Goal: Task Accomplishment & Management: Manage account settings

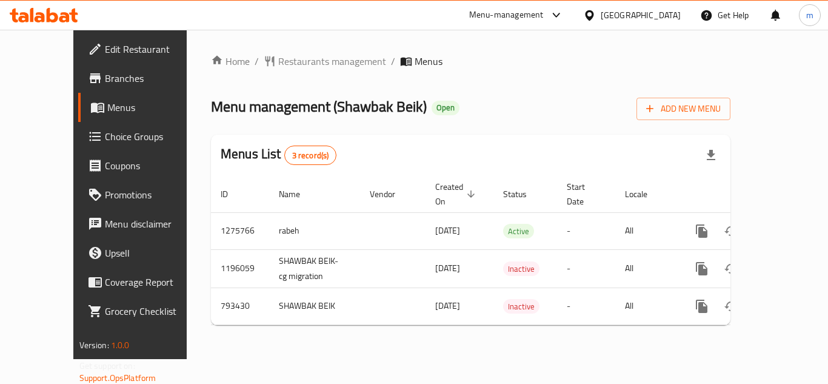
drag, startPoint x: 0, startPoint y: 0, endPoint x: 56, endPoint y: 22, distance: 60.1
click at [56, 22] on div at bounding box center [44, 15] width 69 height 15
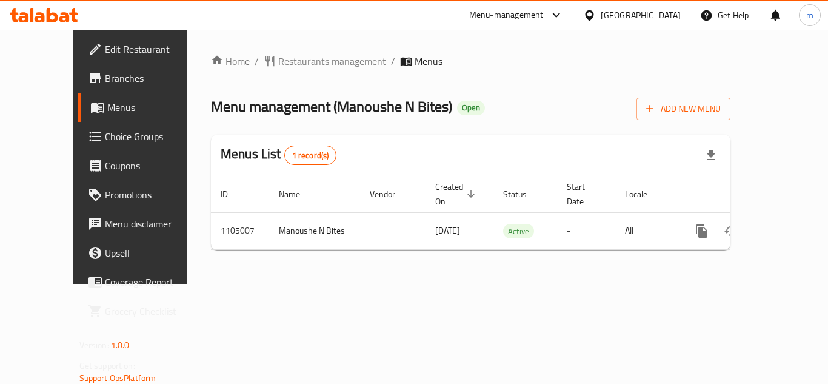
click at [617, 19] on div "[GEOGRAPHIC_DATA]" at bounding box center [641, 14] width 80 height 13
click at [74, 16] on icon at bounding box center [73, 15] width 8 height 14
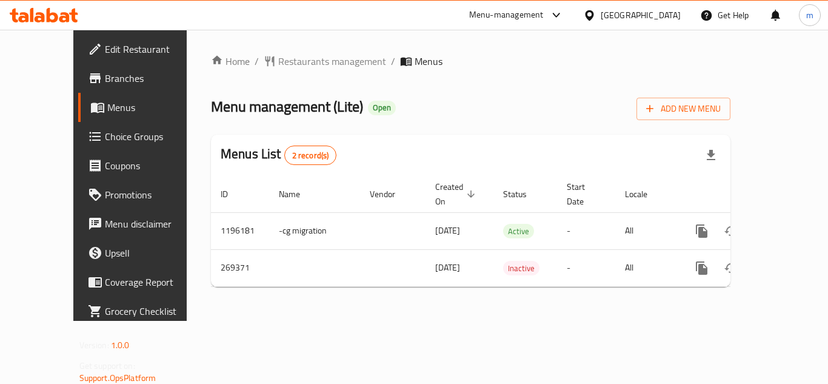
click at [61, 23] on div at bounding box center [44, 15] width 88 height 24
click at [35, 12] on icon at bounding box center [44, 15] width 69 height 15
click at [54, 21] on icon at bounding box center [53, 15] width 12 height 15
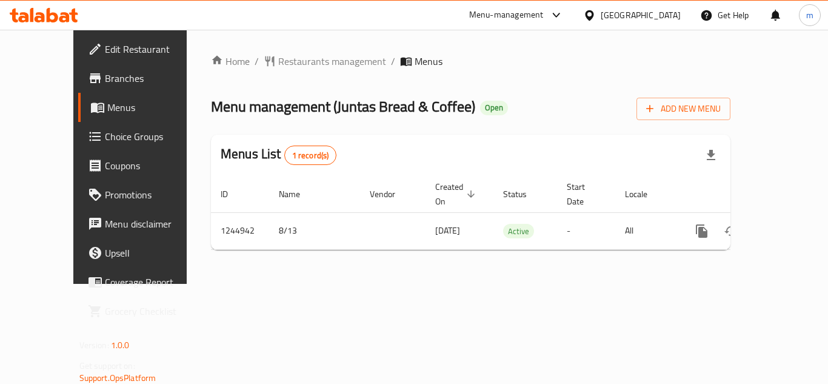
click at [78, 149] on link "Choice Groups" at bounding box center [144, 136] width 133 height 29
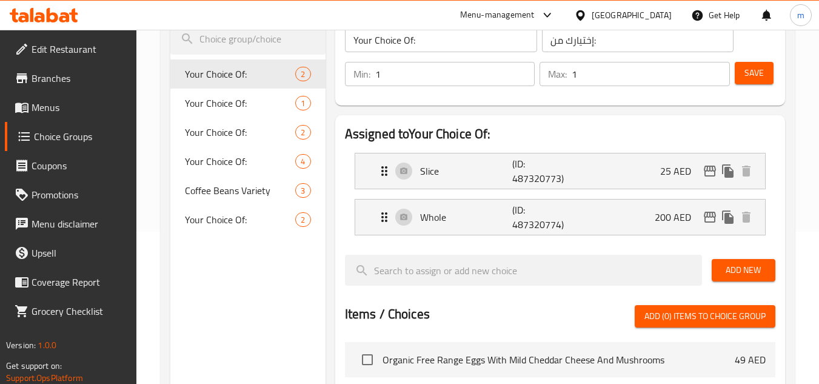
scroll to position [182, 0]
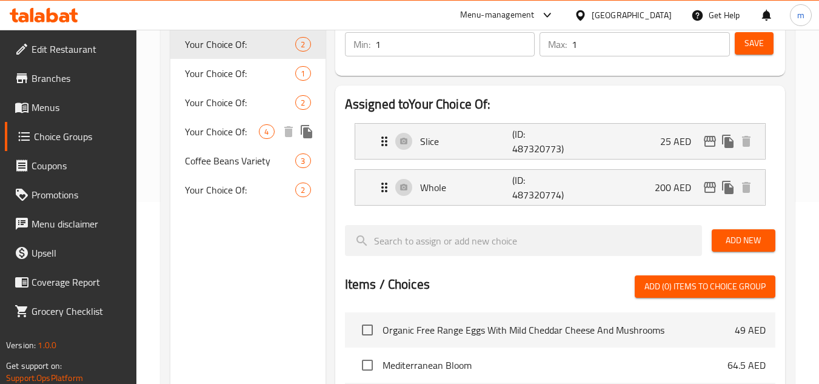
click at [228, 135] on span "Your Choice Of:" at bounding box center [222, 131] width 74 height 15
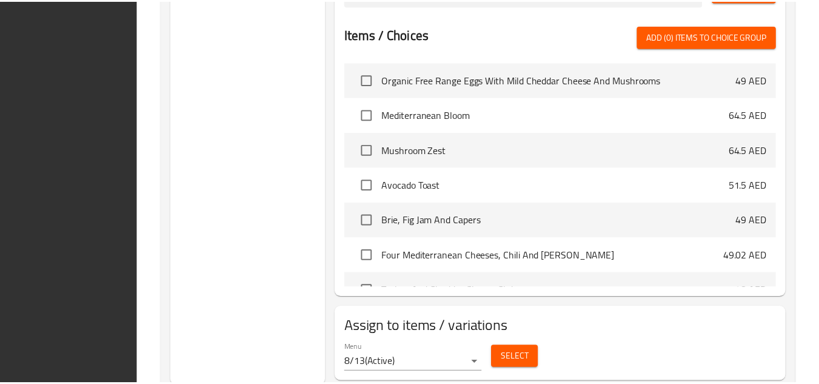
scroll to position [562, 0]
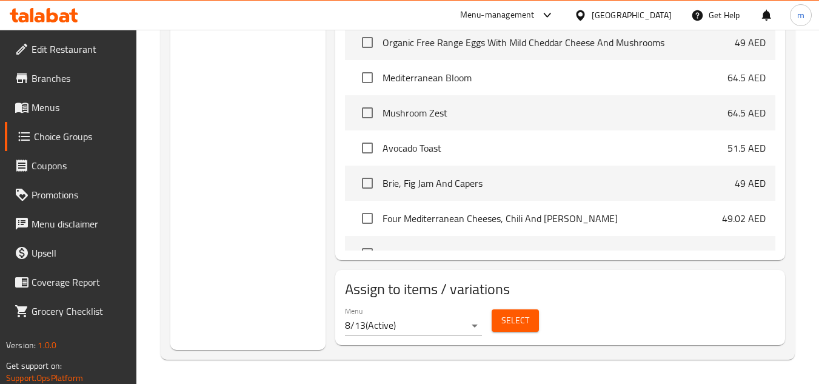
click at [84, 10] on div at bounding box center [44, 15] width 88 height 24
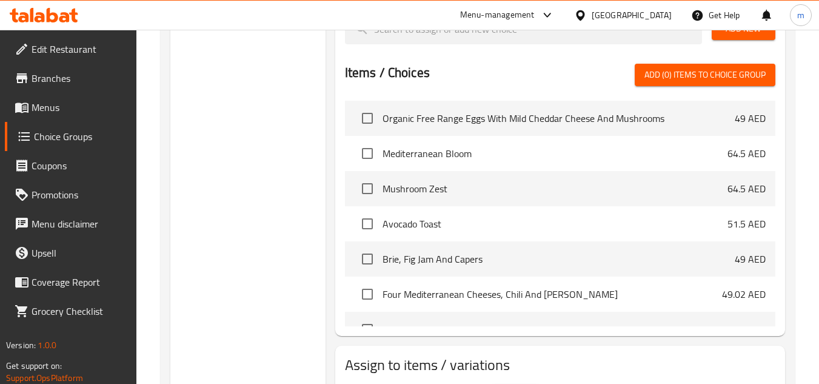
scroll to position [380, 0]
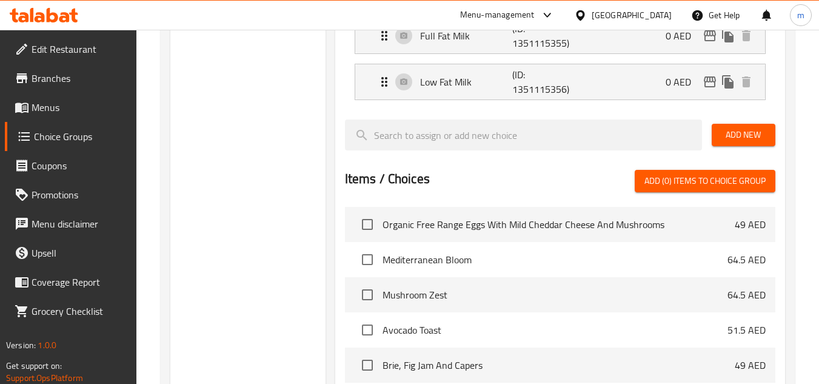
click at [62, 19] on icon at bounding box center [64, 17] width 10 height 10
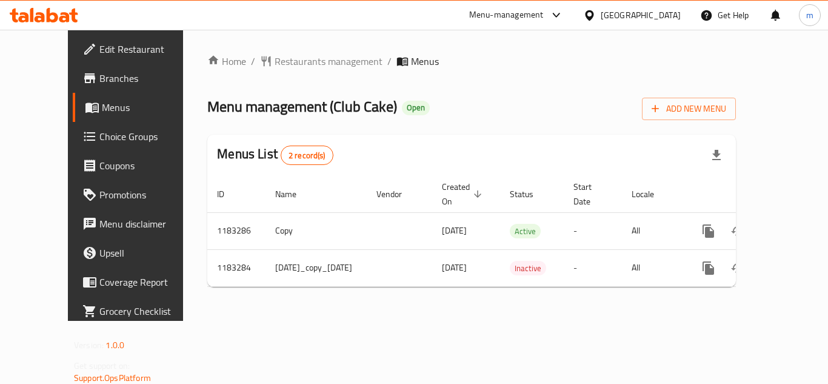
click at [99, 138] on span "Choice Groups" at bounding box center [147, 136] width 97 height 15
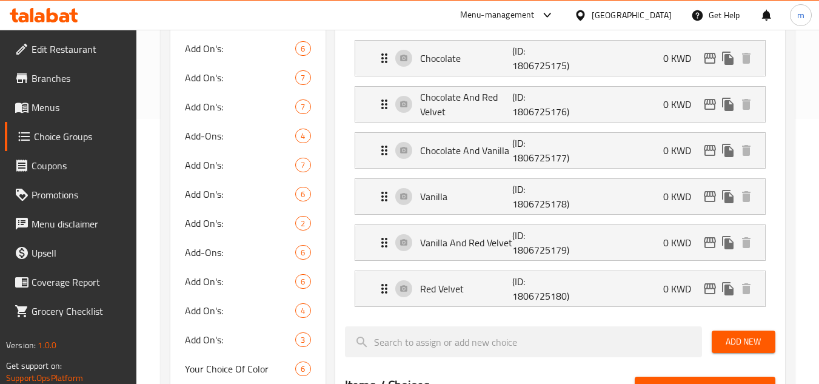
scroll to position [728, 0]
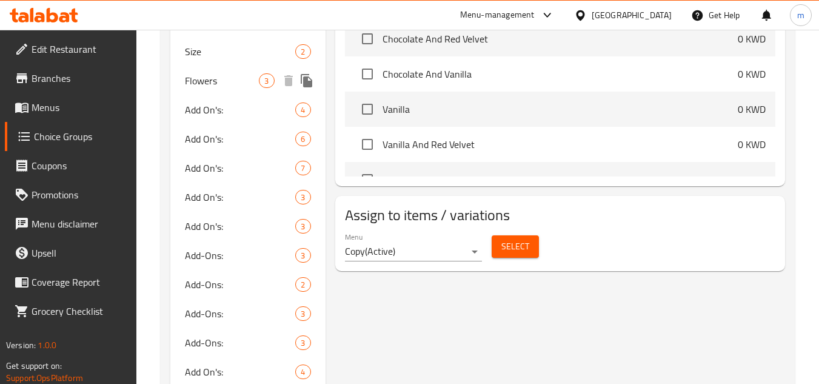
click at [195, 84] on span "Flowers" at bounding box center [222, 80] width 74 height 15
type input "Flowers"
type input "زهور"
type input "0"
type input "3"
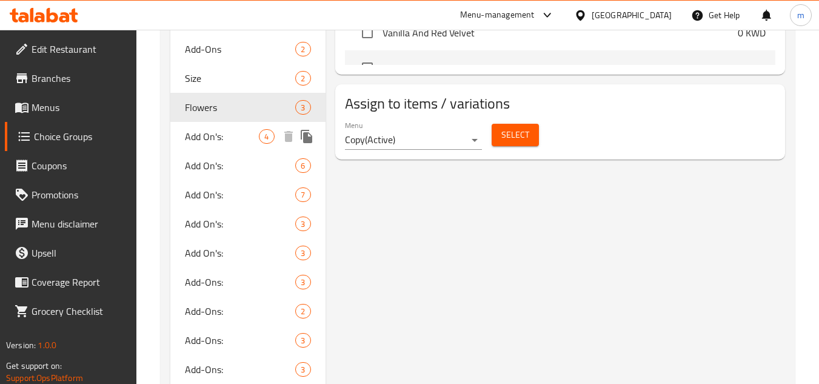
scroll to position [699, 0]
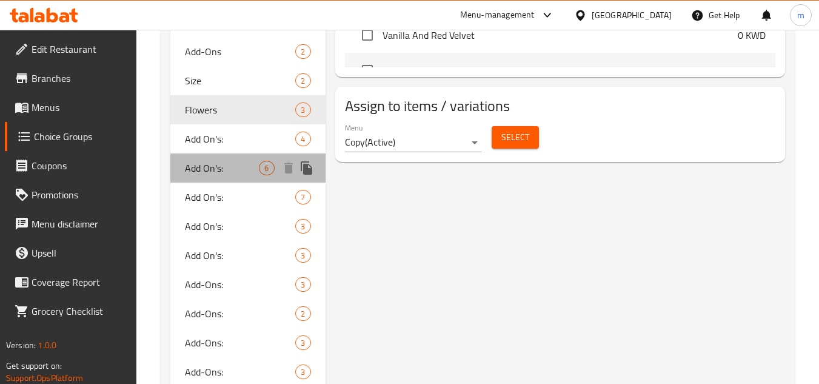
click at [213, 162] on span "Add On's:" at bounding box center [222, 168] width 74 height 15
type input "Add On's:"
type input "الإضافات:"
type input "0"
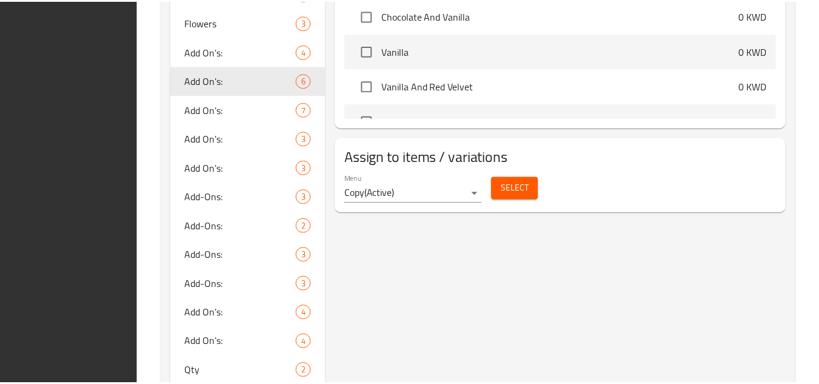
scroll to position [1002, 0]
